Goal: Information Seeking & Learning: Find specific fact

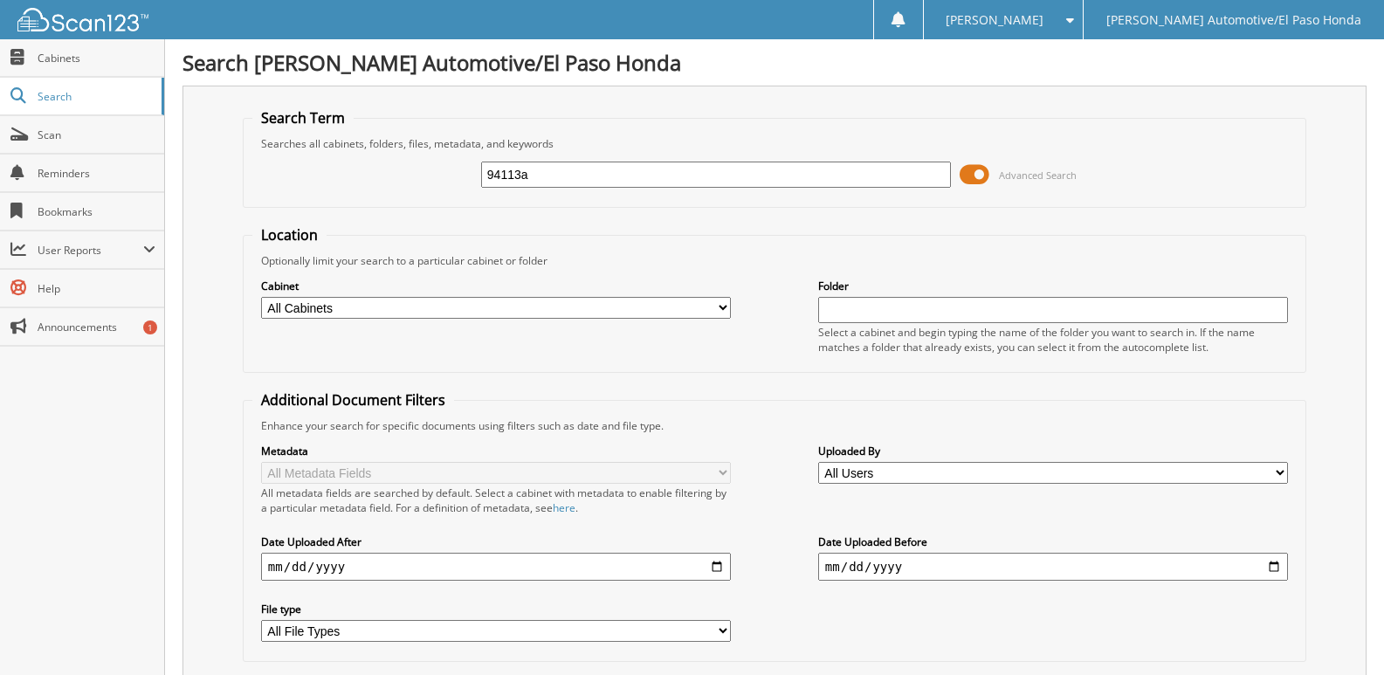
drag, startPoint x: 557, startPoint y: 179, endPoint x: 423, endPoint y: 180, distance: 134.5
click at [423, 180] on div "94113a Advanced Search" at bounding box center [774, 174] width 1044 height 47
type input "51881a"
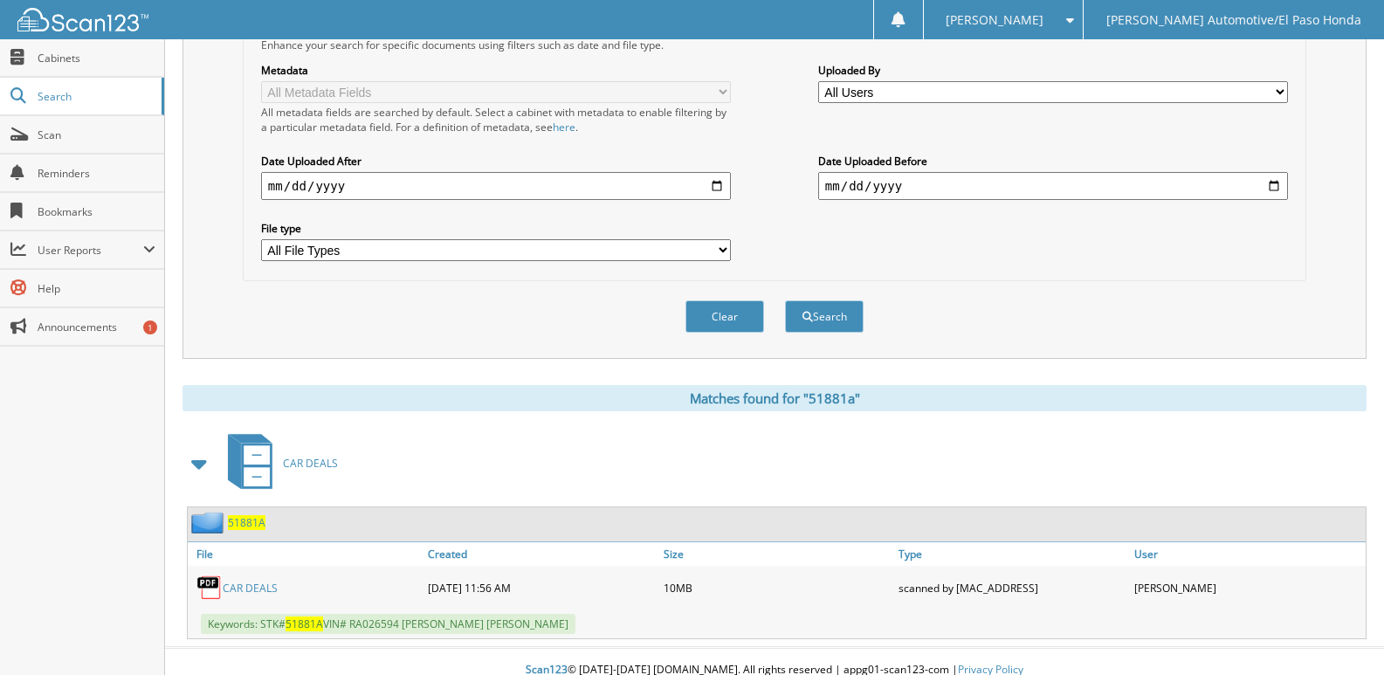
scroll to position [398, 0]
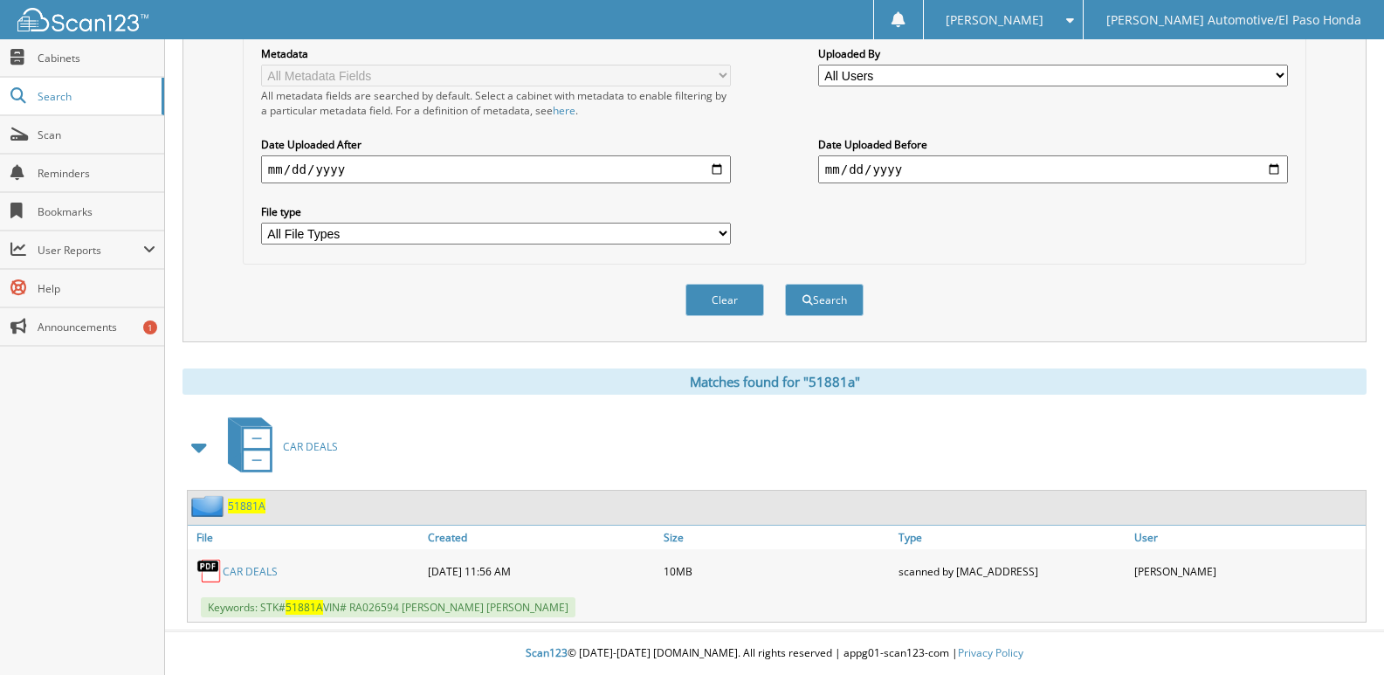
click at [250, 510] on span "51881A" at bounding box center [247, 506] width 38 height 15
